Goal: Browse casually: Explore the website without a specific task or goal

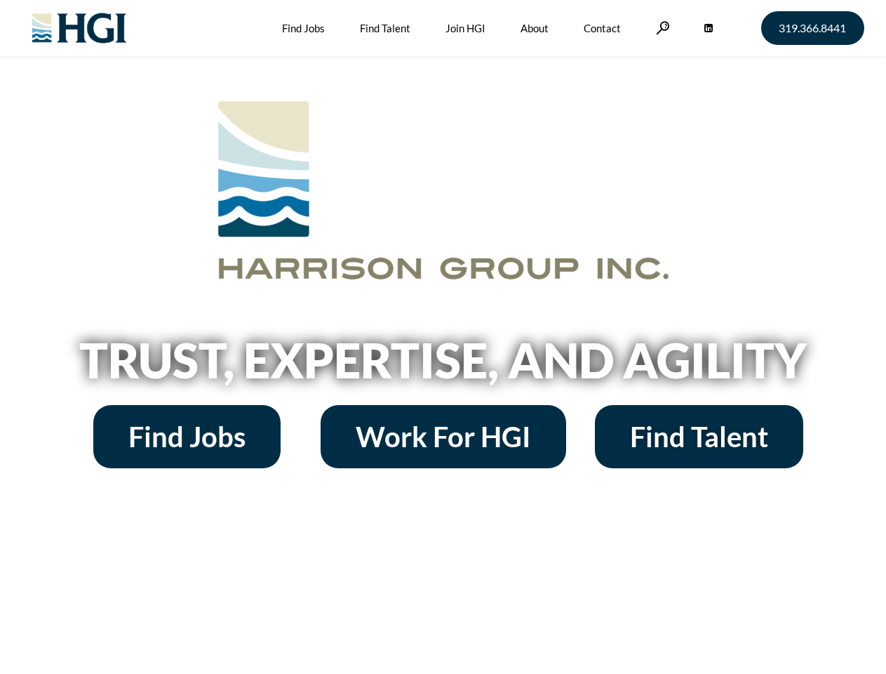
click at [443, 337] on h2 "Trust, Expertise, and Agility" at bounding box center [443, 360] width 800 height 48
click at [661, 27] on link at bounding box center [663, 27] width 14 height 13
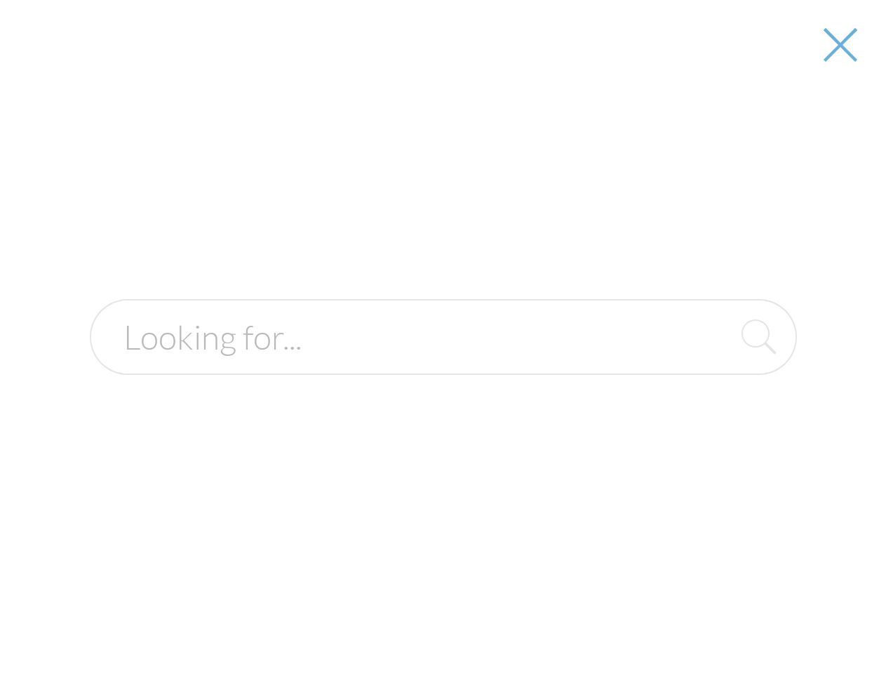
click at [443, 365] on h2 "Trust, Expertise, and Agility" at bounding box center [443, 360] width 800 height 48
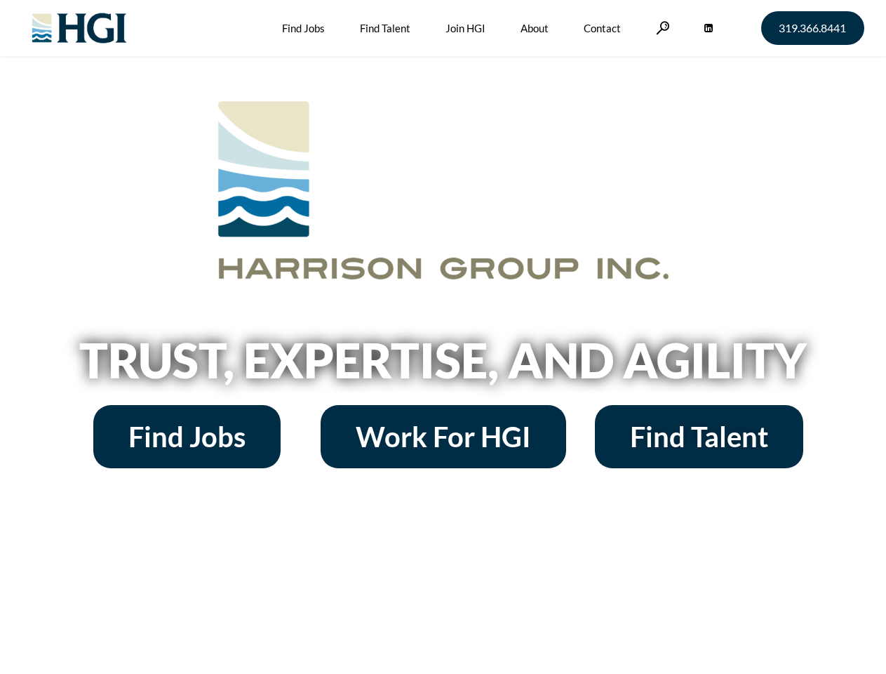
click at [443, 337] on h2 "Trust, Expertise, and Agility" at bounding box center [443, 360] width 800 height 48
click at [661, 27] on link at bounding box center [663, 27] width 14 height 13
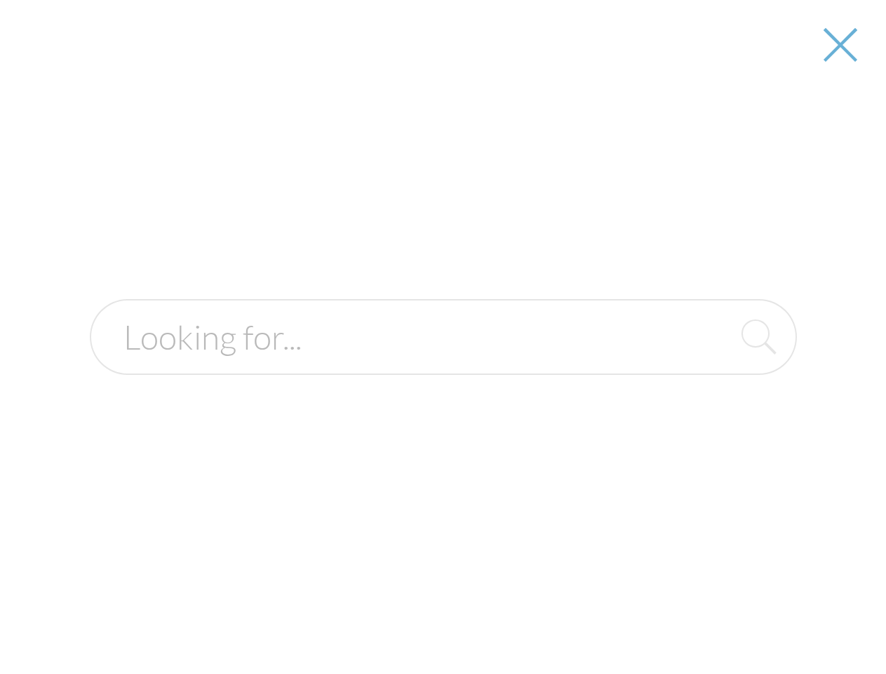
click at [443, 365] on h2 "Trust, Expertise, and Agility" at bounding box center [443, 360] width 800 height 48
